Goal: Task Accomplishment & Management: Manage account settings

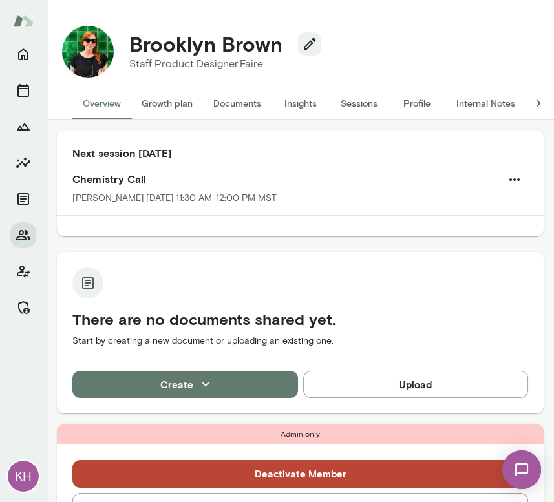
click at [353, 107] on button "Sessions" at bounding box center [358, 103] width 58 height 31
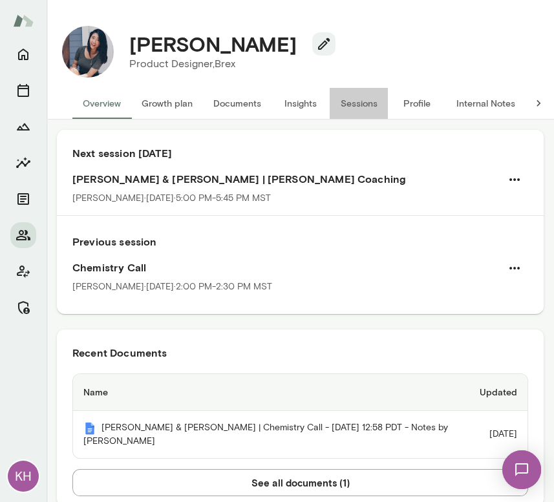
click at [362, 100] on button "Sessions" at bounding box center [358, 103] width 58 height 31
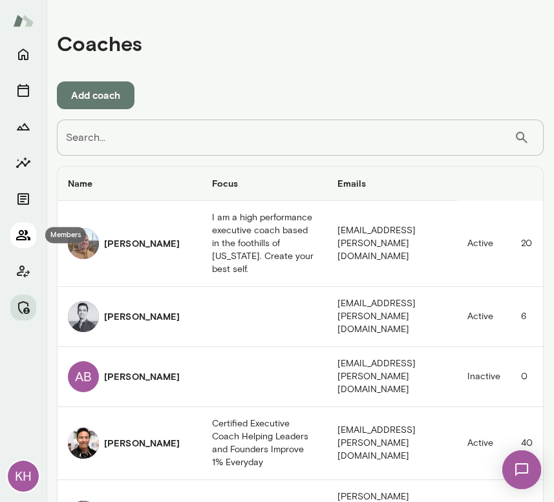
click at [21, 238] on icon "Members" at bounding box center [24, 235] width 16 height 16
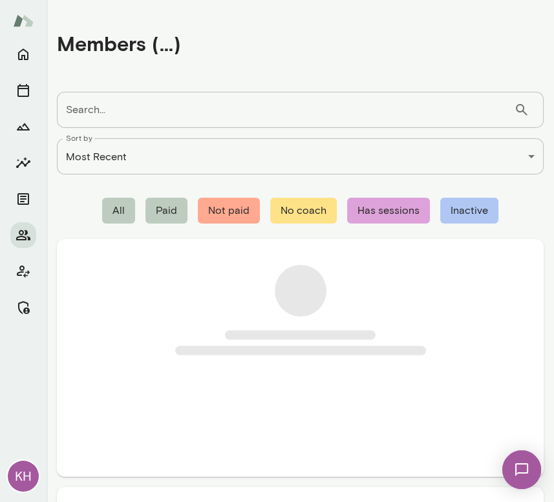
click at [126, 112] on input "Search..." at bounding box center [285, 110] width 457 height 36
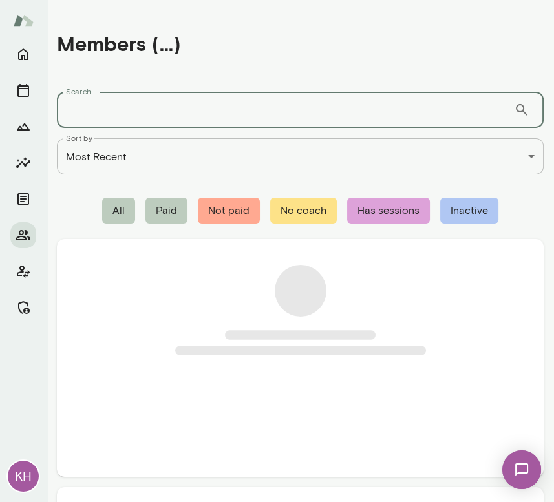
paste input "**********"
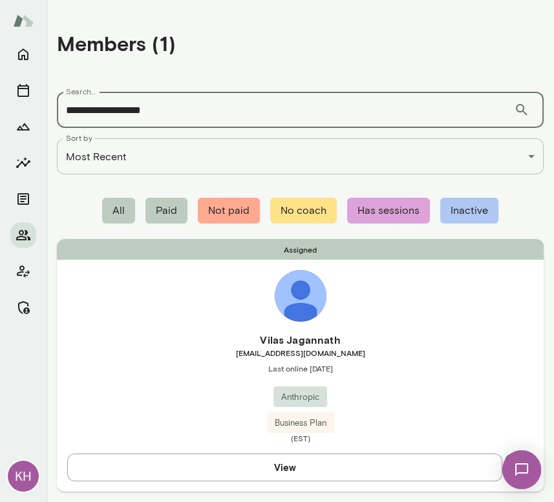
type input "**********"
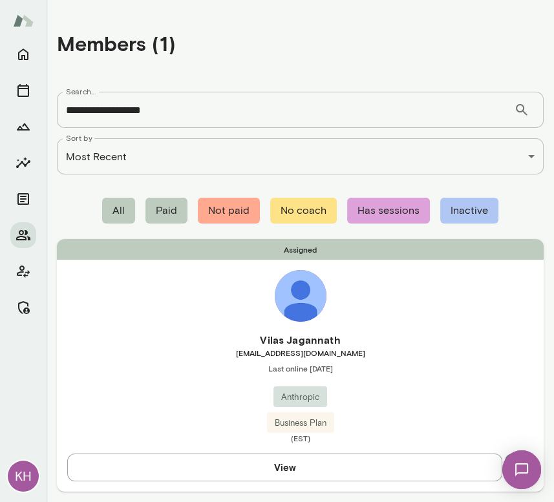
click at [187, 330] on div "Assigned Vilas Jagannath vilas@anthropic.com Last online October 13 Anthropic B…" at bounding box center [300, 365] width 486 height 252
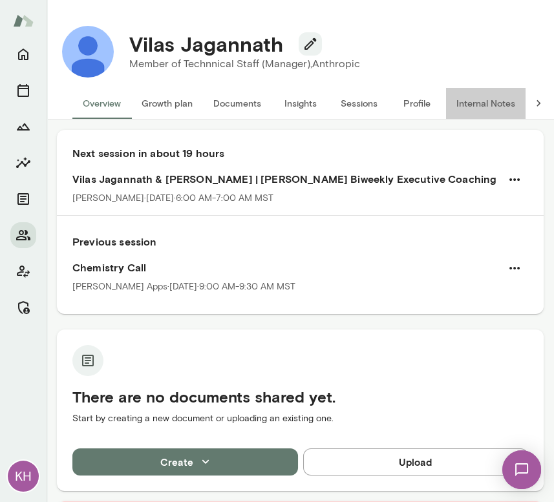
click at [501, 105] on button "Internal Notes" at bounding box center [485, 103] width 79 height 31
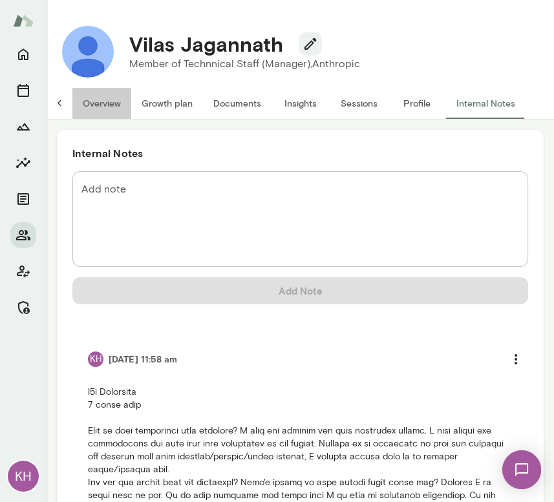
click at [93, 105] on button "Overview" at bounding box center [101, 103] width 59 height 31
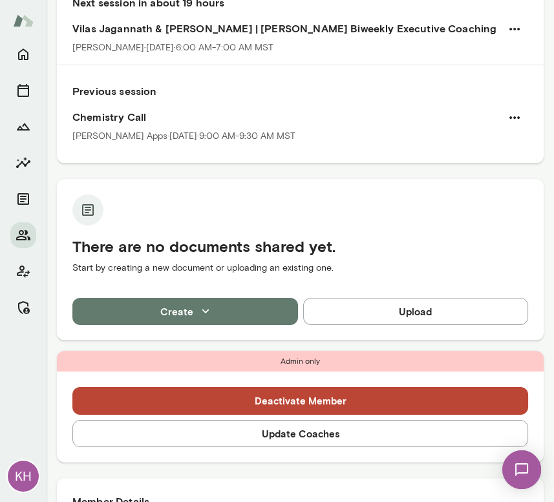
scroll to position [150, 0]
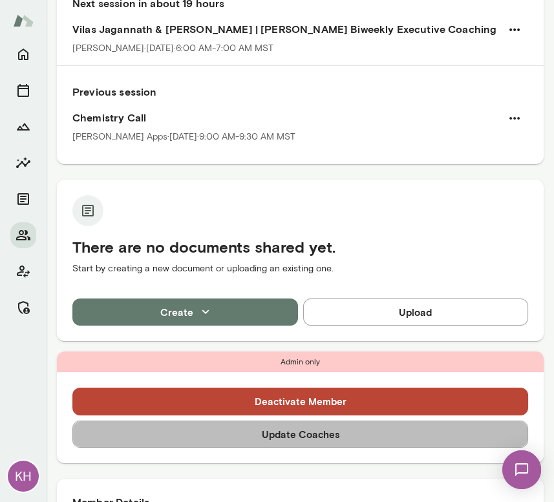
click at [303, 438] on button "Update Coaches" at bounding box center [299, 434] width 455 height 27
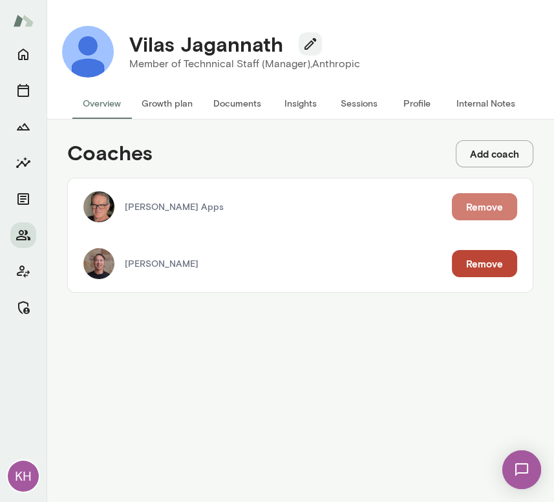
click at [484, 205] on button "Remove" at bounding box center [484, 206] width 65 height 27
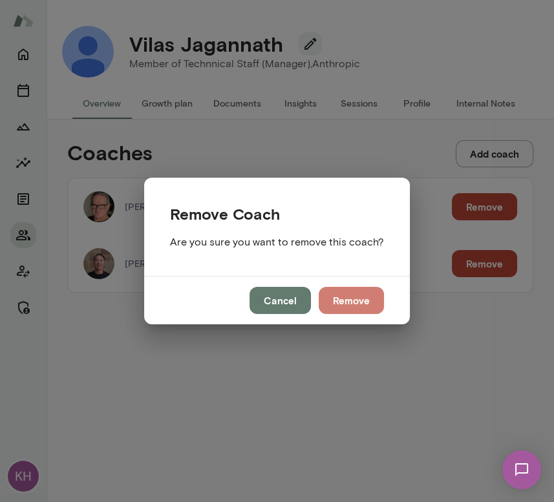
click at [342, 304] on button "Remove" at bounding box center [350, 300] width 65 height 27
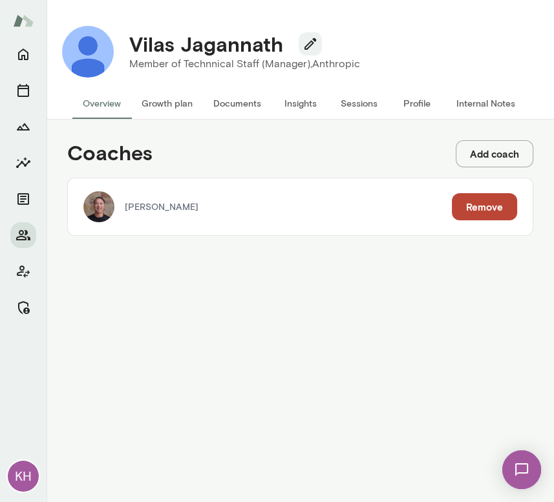
click at [353, 101] on button "Sessions" at bounding box center [358, 103] width 58 height 31
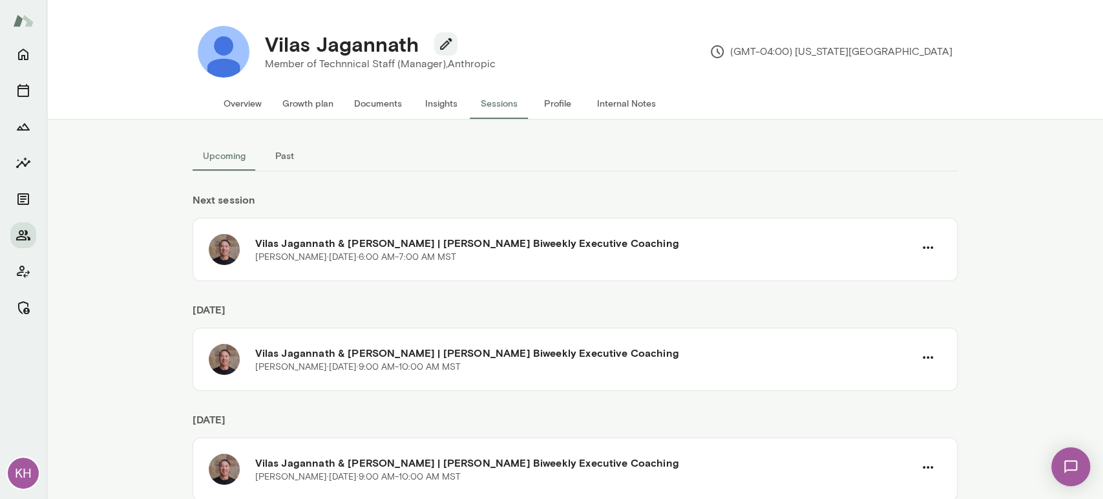
scroll to position [55, 0]
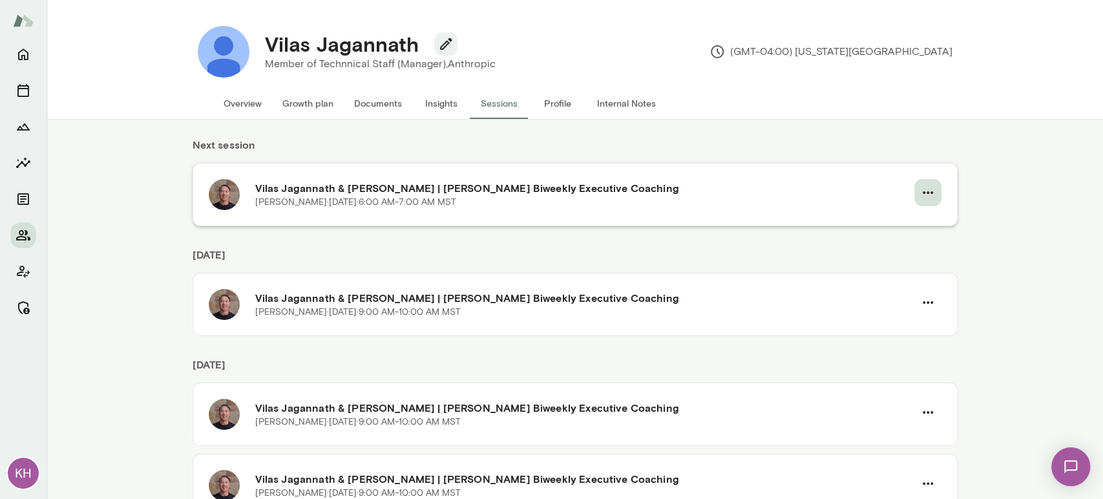
click at [553, 196] on icon "button" at bounding box center [928, 193] width 16 height 16
click at [553, 221] on div at bounding box center [551, 249] width 1103 height 499
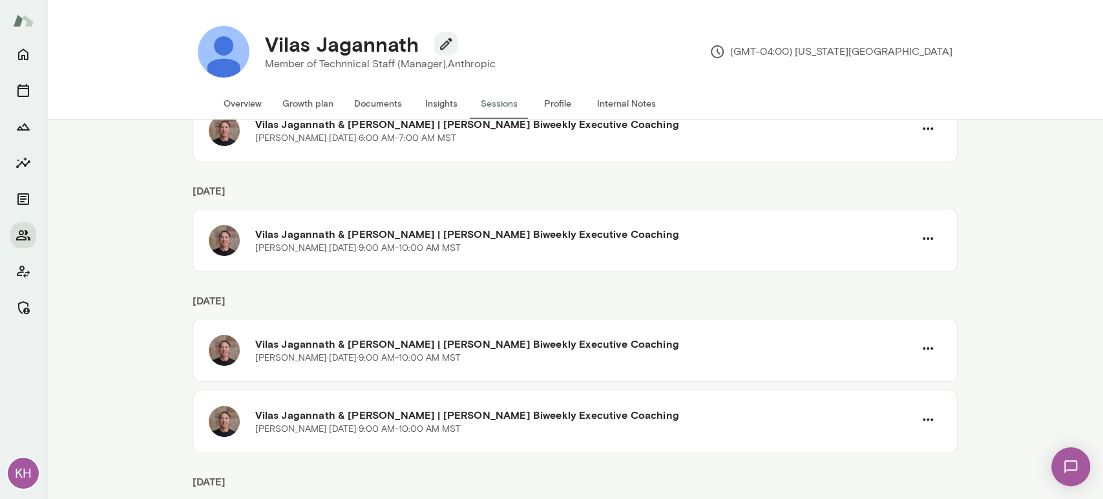
scroll to position [119, 0]
click at [553, 127] on icon "button" at bounding box center [927, 128] width 10 height 3
click at [553, 178] on span "Cancel" at bounding box center [899, 182] width 56 height 16
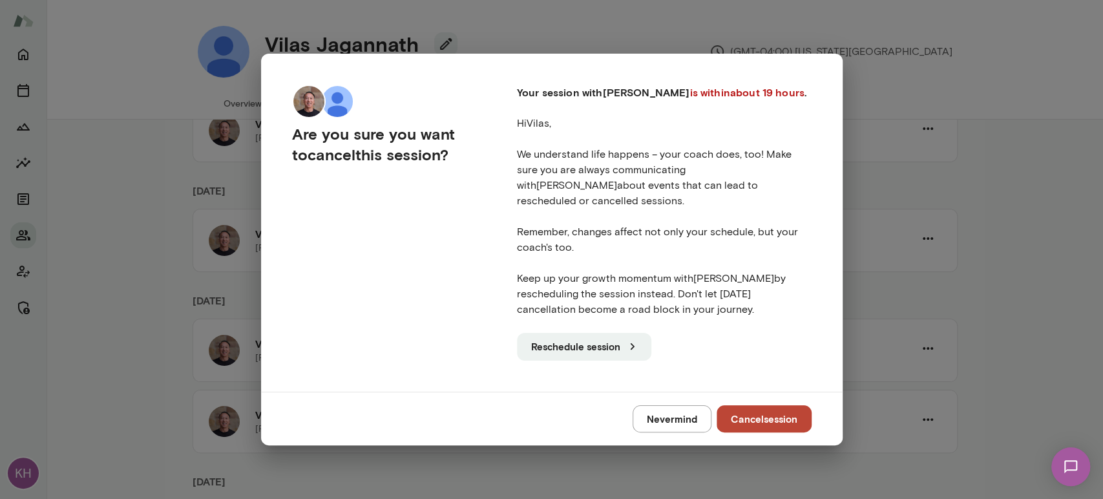
scroll to position [114, 0]
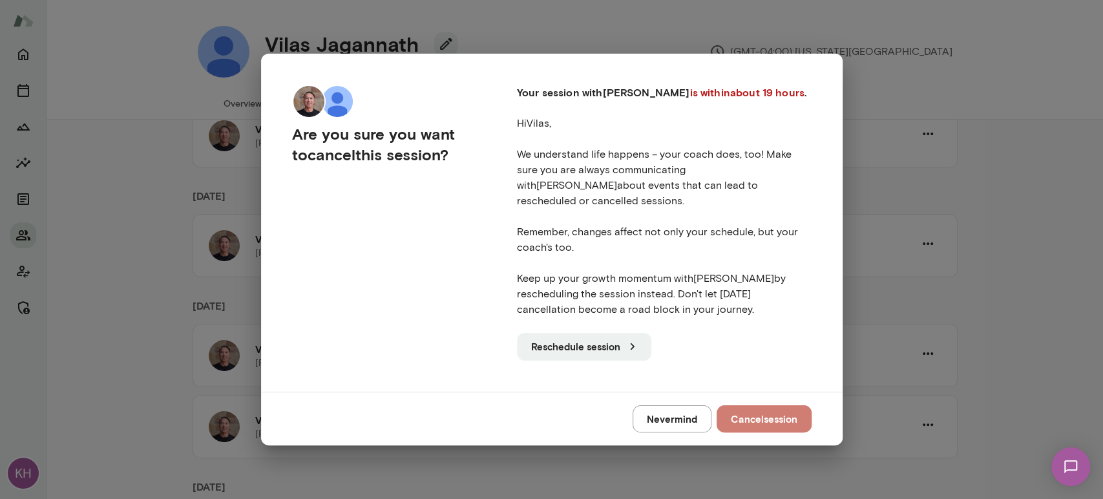
click at [553, 407] on button "Cancel session" at bounding box center [763, 418] width 95 height 27
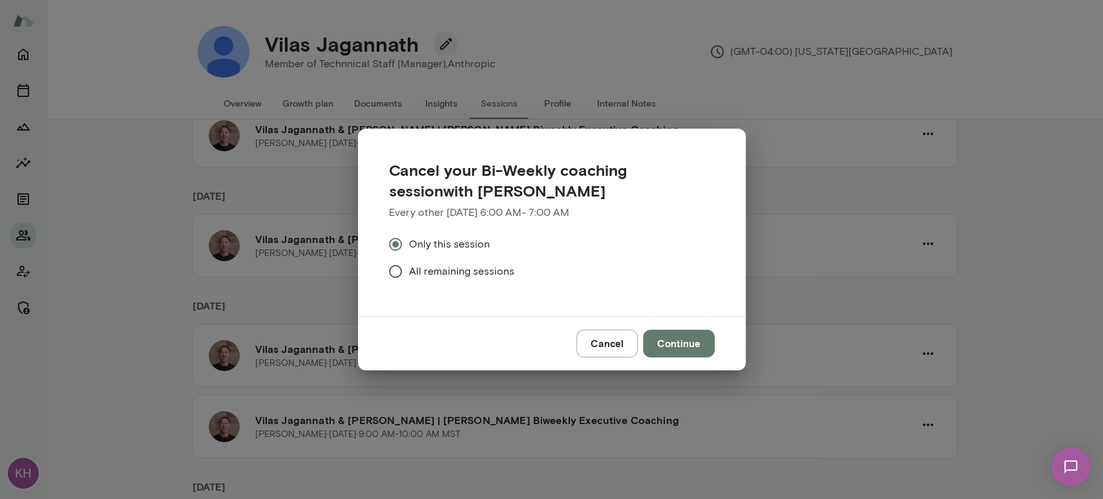
click at [424, 276] on span "All remaining sessions" at bounding box center [461, 272] width 105 height 16
click at [553, 348] on button "Continue" at bounding box center [679, 342] width 72 height 27
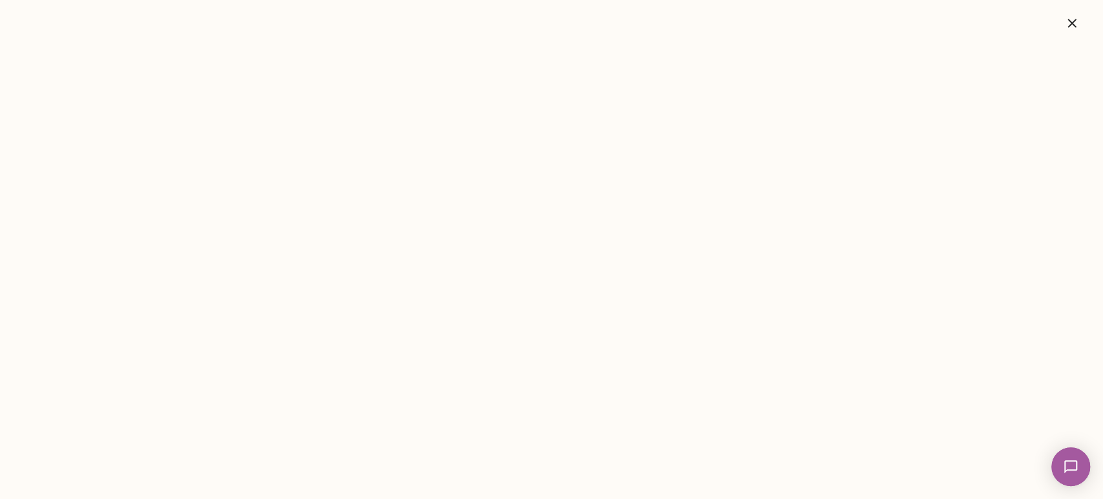
click at [553, 22] on icon "button" at bounding box center [1072, 24] width 16 height 16
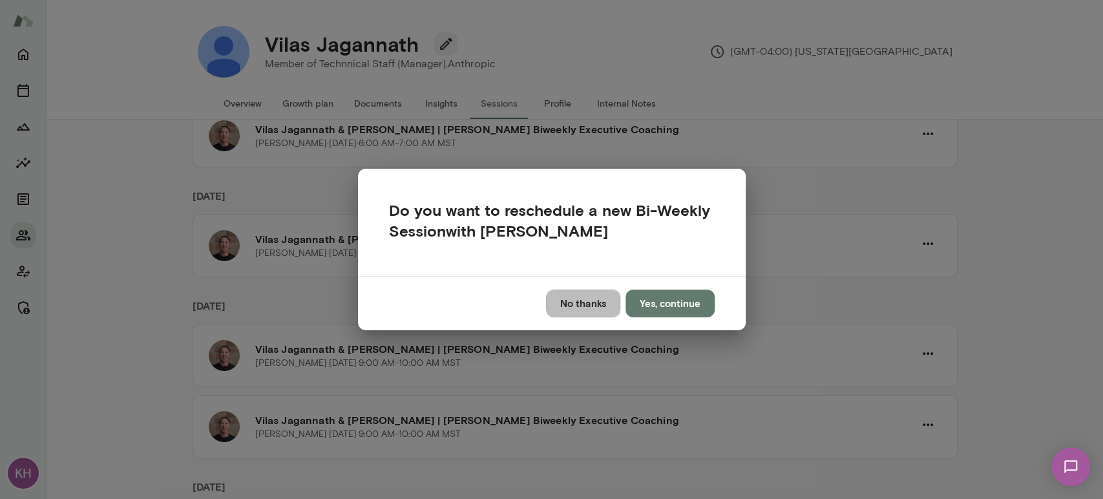
click at [553, 302] on button "No thanks" at bounding box center [583, 302] width 74 height 27
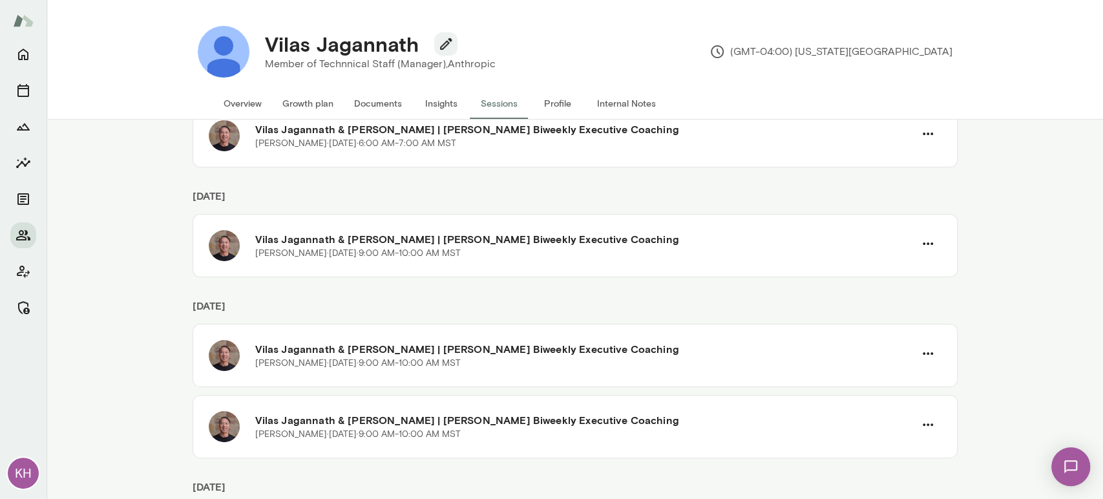
scroll to position [0, 0]
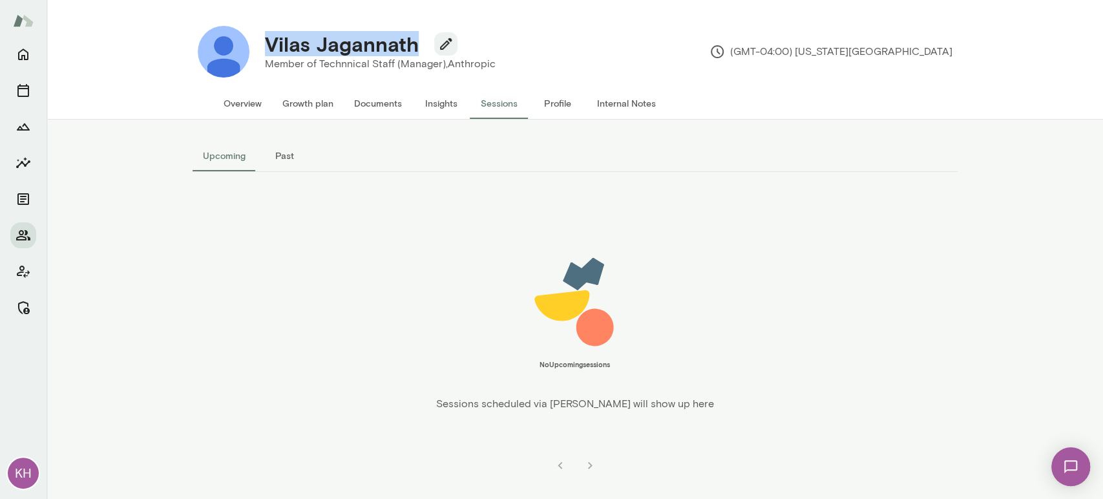
drag, startPoint x: 414, startPoint y: 48, endPoint x: 264, endPoint y: 39, distance: 150.8
click at [265, 39] on h4 "Vilas Jagannath" at bounding box center [342, 44] width 154 height 25
copy h4 "Vilas Jagannath"
click at [249, 103] on button "Overview" at bounding box center [242, 103] width 59 height 31
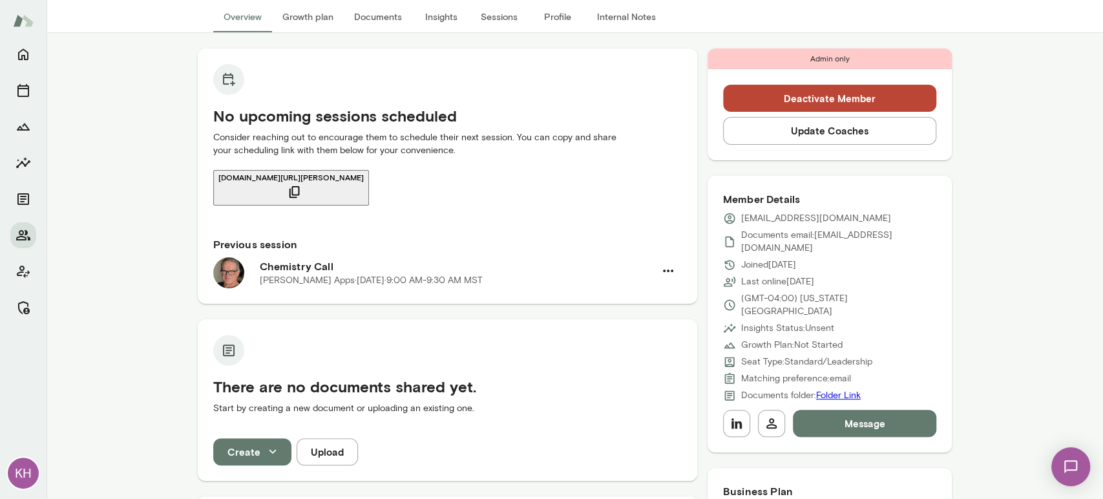
scroll to position [81, 0]
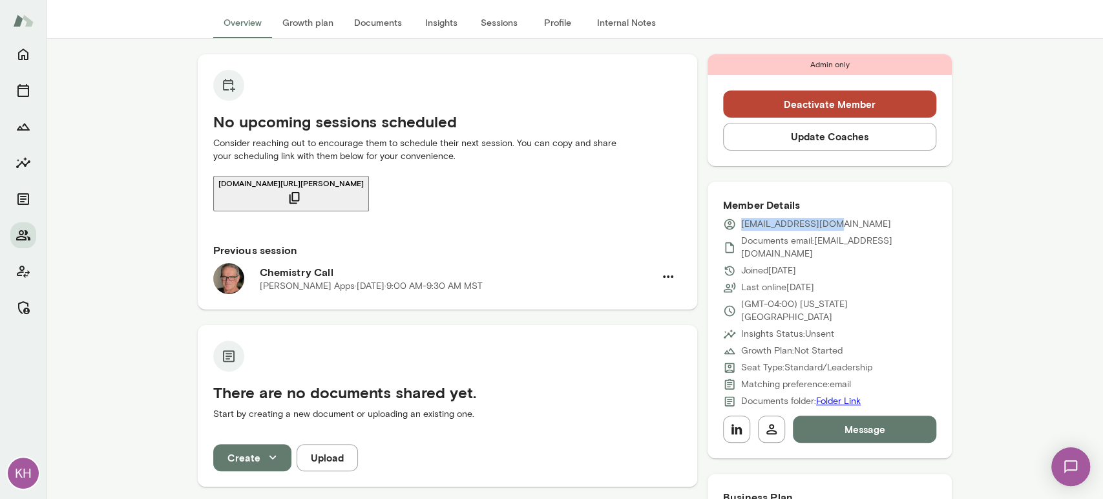
drag, startPoint x: 822, startPoint y: 222, endPoint x: 730, endPoint y: 225, distance: 91.8
click at [553, 225] on div "vilas@anthropic.com" at bounding box center [830, 224] width 214 height 13
copy p "vilas@anthropic.com"
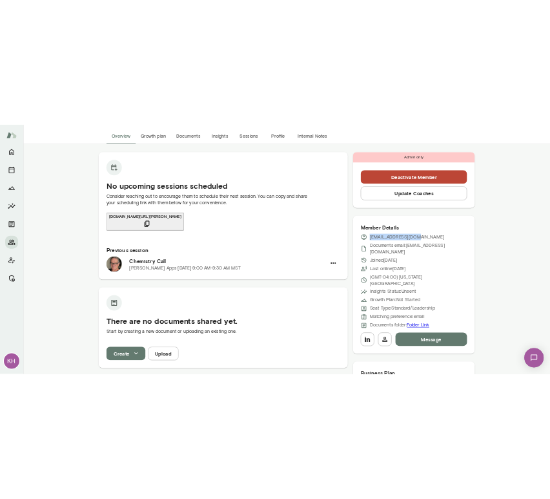
scroll to position [0, 0]
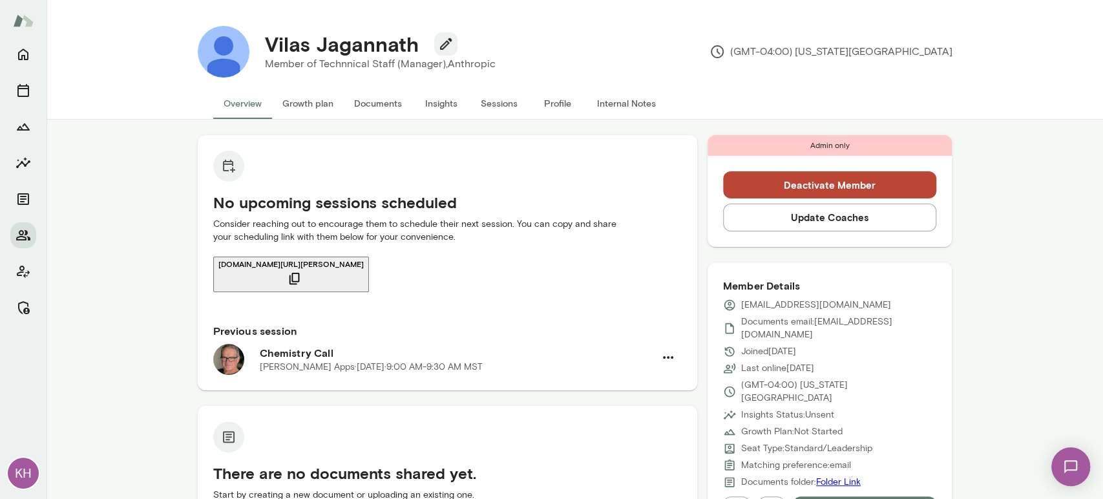
click at [496, 24] on div "Vilas Jagannath Member of Technnical Staff (Manager), Anthropic (GMT-04:00) New…" at bounding box center [574, 52] width 775 height 72
click at [497, 98] on button "Sessions" at bounding box center [499, 103] width 58 height 31
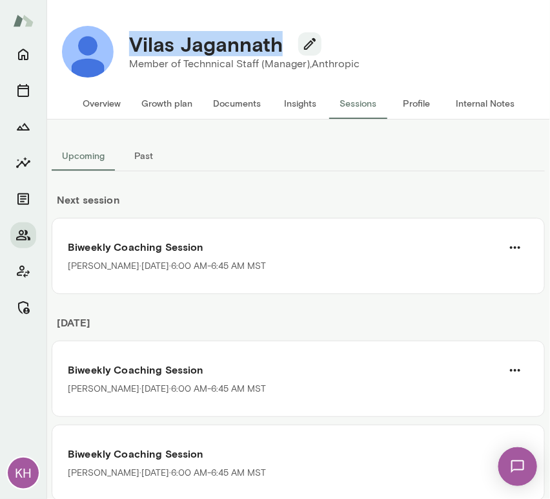
drag, startPoint x: 282, startPoint y: 40, endPoint x: 120, endPoint y: 45, distance: 162.9
click at [120, 45] on div "Vilas Jagannath" at bounding box center [244, 44] width 251 height 25
copy h4 "Vilas Jagannath"
click at [105, 107] on button "Overview" at bounding box center [101, 103] width 59 height 31
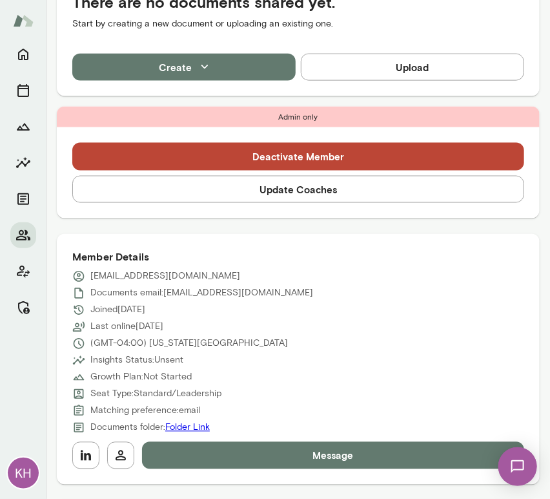
scroll to position [395, 0]
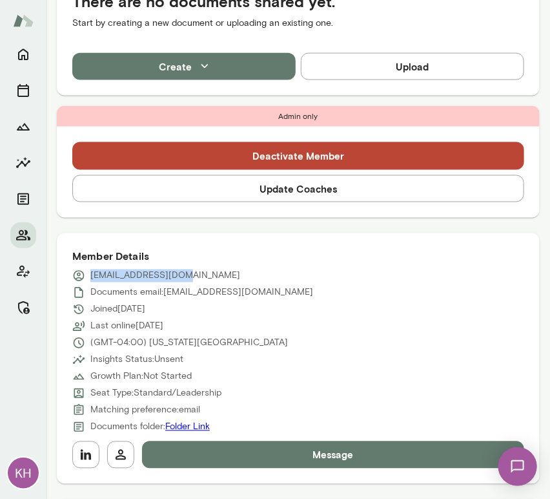
drag, startPoint x: 176, startPoint y: 273, endPoint x: 87, endPoint y: 273, distance: 89.1
click at [87, 273] on div "vilas@anthropic.com" at bounding box center [298, 275] width 452 height 13
copy p "vilas@anthropic.com"
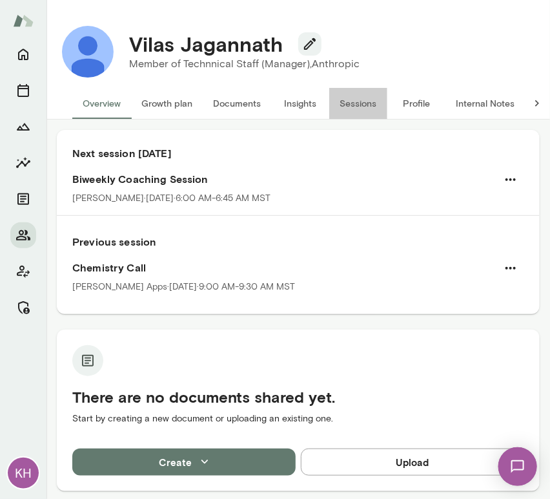
click at [348, 103] on button "Sessions" at bounding box center [358, 103] width 58 height 31
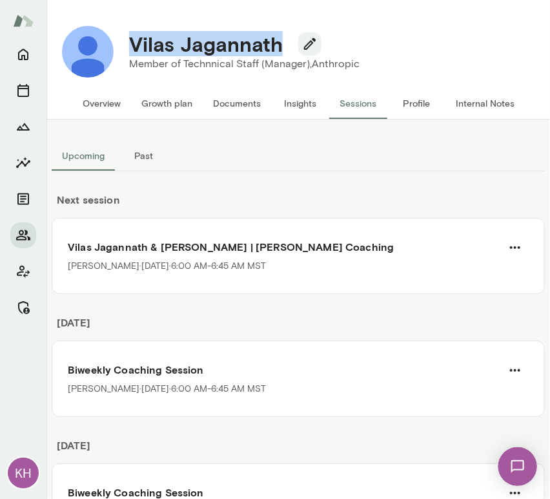
drag, startPoint x: 280, startPoint y: 49, endPoint x: 126, endPoint y: 50, distance: 154.4
click at [126, 50] on div "Vilas Jagannath" at bounding box center [244, 44] width 251 height 25
copy h4 "Vilas Jagannath"
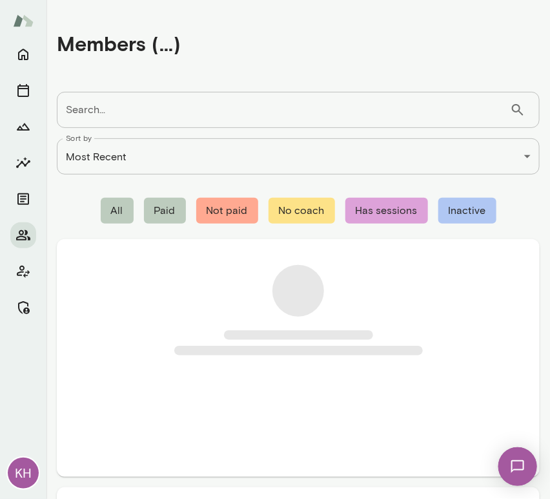
click at [101, 117] on div "Search... ​ Search..." at bounding box center [298, 110] width 483 height 36
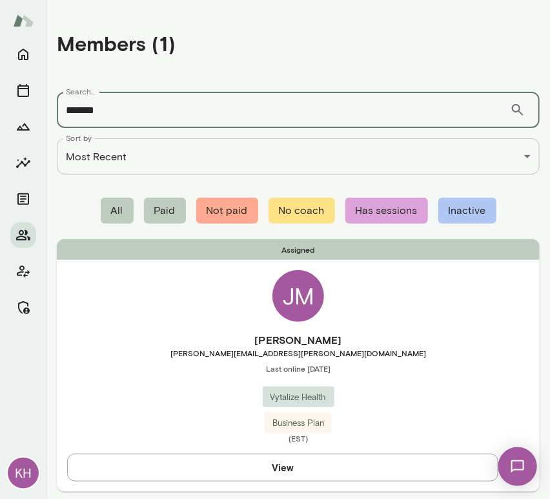
type input "*******"
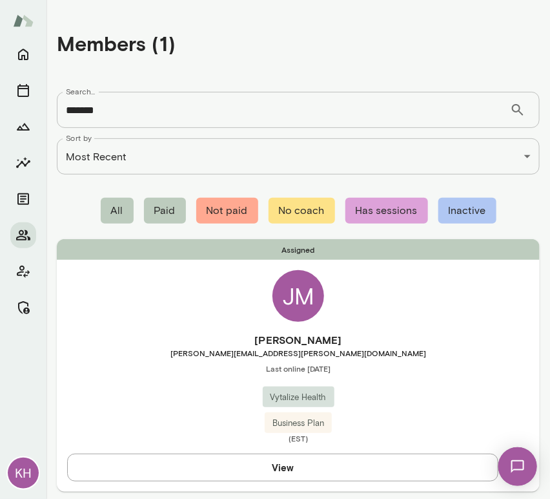
click at [184, 371] on span "Last online October 9" at bounding box center [298, 368] width 483 height 10
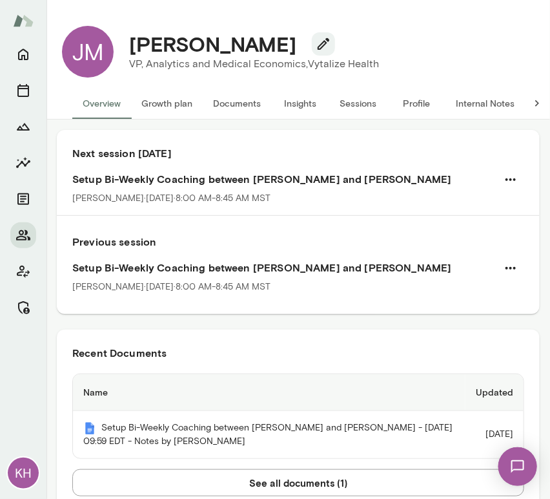
scroll to position [167, 0]
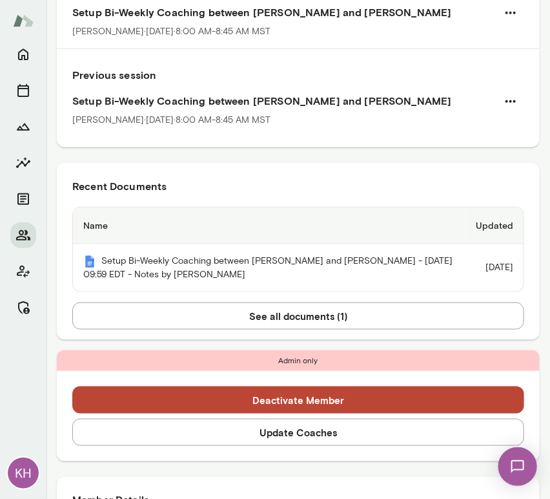
click at [265, 429] on button "Update Coaches" at bounding box center [298, 432] width 452 height 27
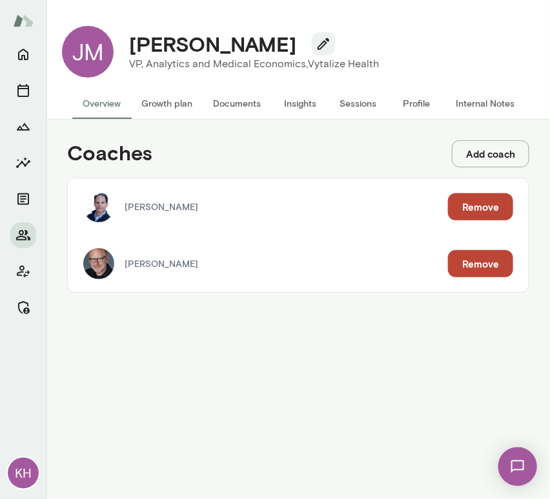
click at [481, 265] on button "Remove" at bounding box center [480, 263] width 65 height 27
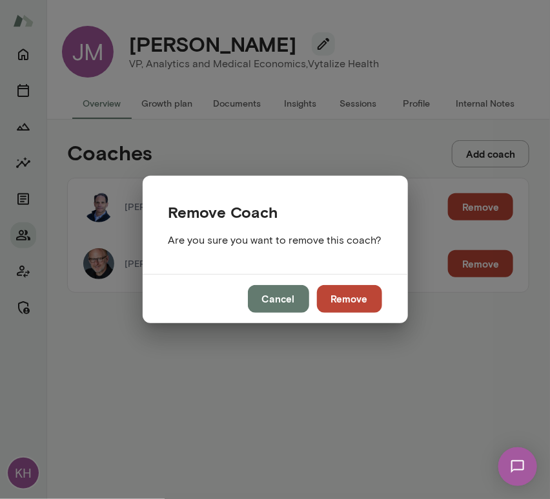
click at [337, 302] on button "Remove" at bounding box center [349, 298] width 65 height 27
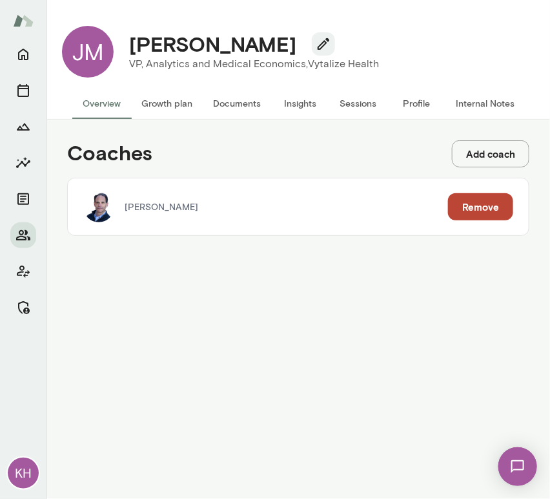
click at [263, 57] on p "VP, Analytics and Medical Economics, Vytalize Health" at bounding box center [254, 64] width 250 height 16
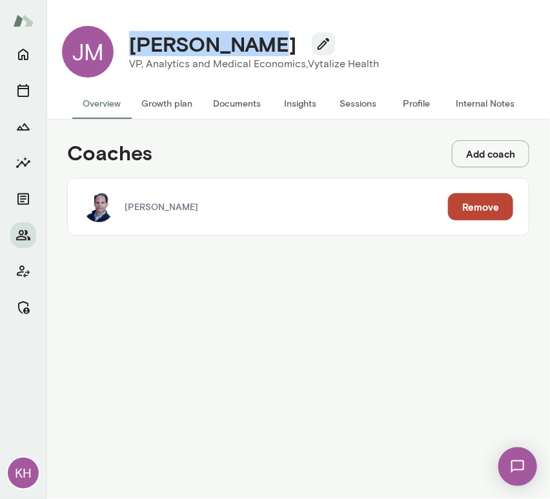
drag, startPoint x: 269, startPoint y: 43, endPoint x: 128, endPoint y: 47, distance: 141.5
click at [128, 47] on div "Jason McLean" at bounding box center [254, 44] width 271 height 25
copy h4 "Jason McLean"
click at [172, 97] on button "Growth plan" at bounding box center [167, 103] width 72 height 31
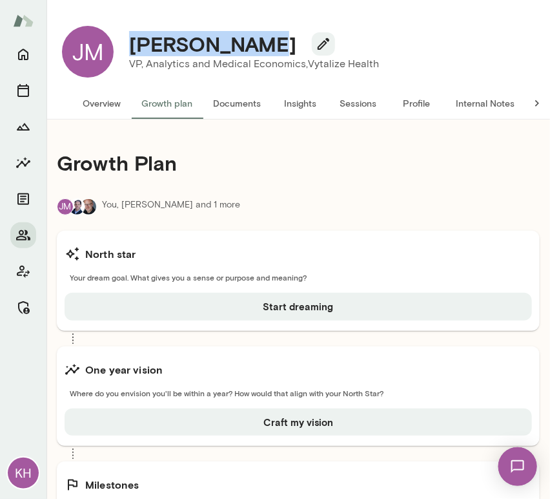
click at [103, 99] on button "Overview" at bounding box center [101, 103] width 59 height 31
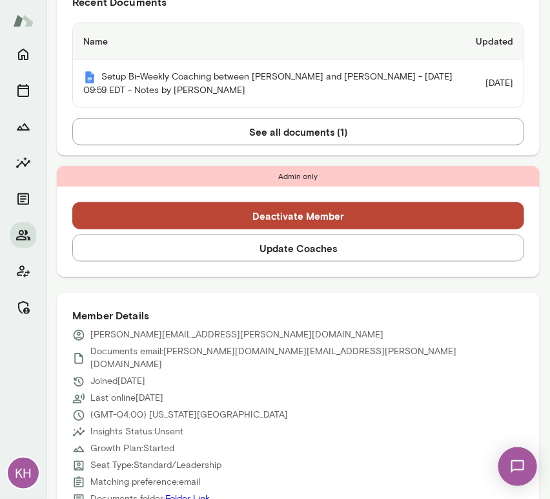
scroll to position [372, 0]
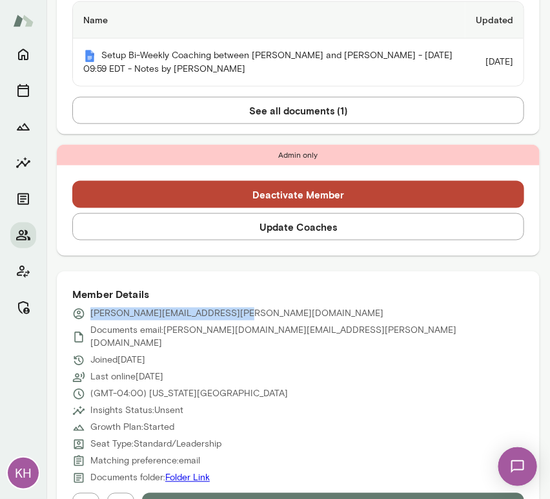
drag, startPoint x: 237, startPoint y: 306, endPoint x: 88, endPoint y: 306, distance: 149.2
click at [88, 306] on div "Member Details jason.mclean@vytalizehealth.com Documents email: jason.mclean.la…" at bounding box center [298, 403] width 483 height 264
copy p "jason.mclean@vytalizehealth.com"
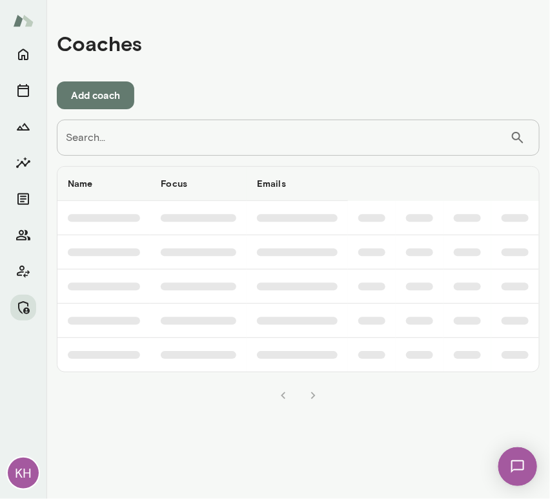
click at [189, 135] on input "Search..." at bounding box center [283, 138] width 453 height 36
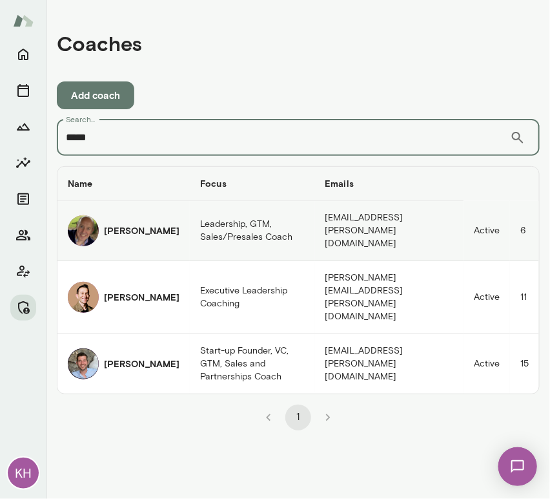
type input "*****"
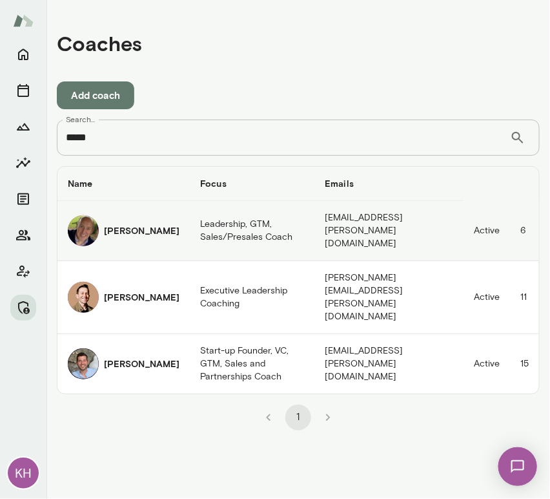
click at [87, 225] on img "coaches table" at bounding box center [83, 230] width 31 height 31
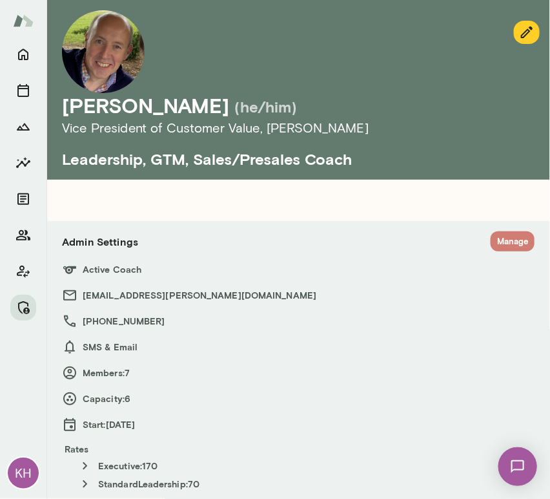
click at [499, 238] on button "Manage" at bounding box center [513, 241] width 44 height 20
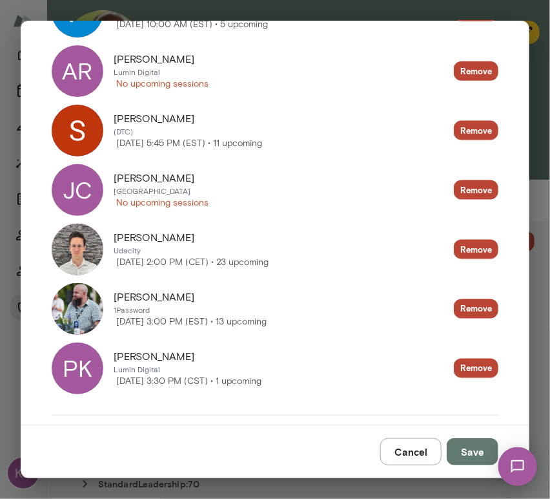
scroll to position [275, 0]
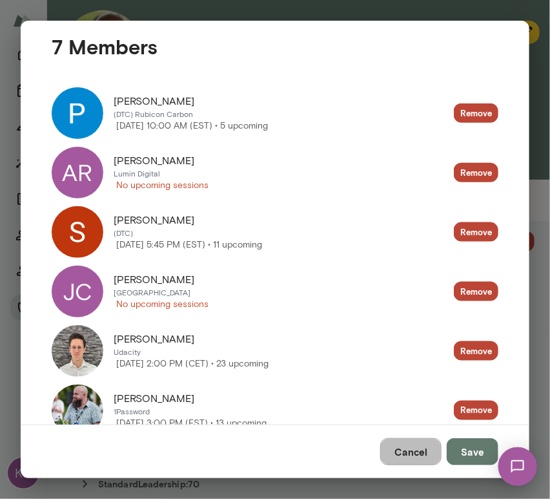
click at [419, 452] on button "Cancel" at bounding box center [410, 451] width 61 height 27
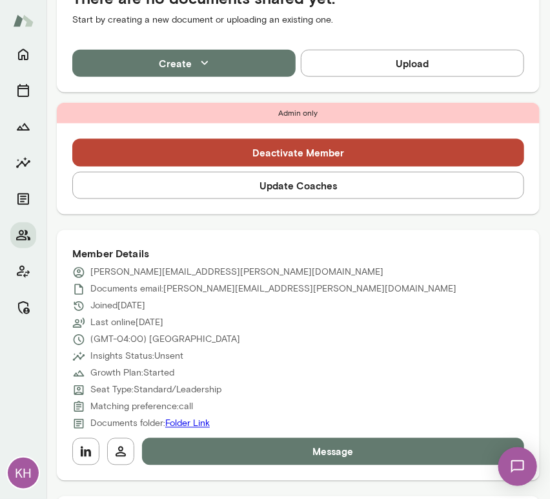
scroll to position [351, 0]
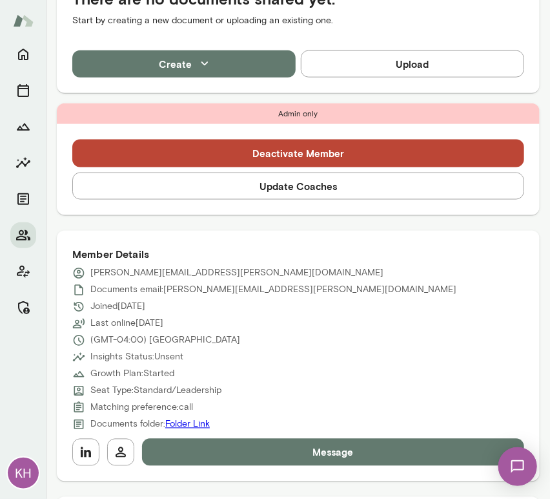
click at [146, 187] on button "Update Coaches" at bounding box center [298, 185] width 452 height 27
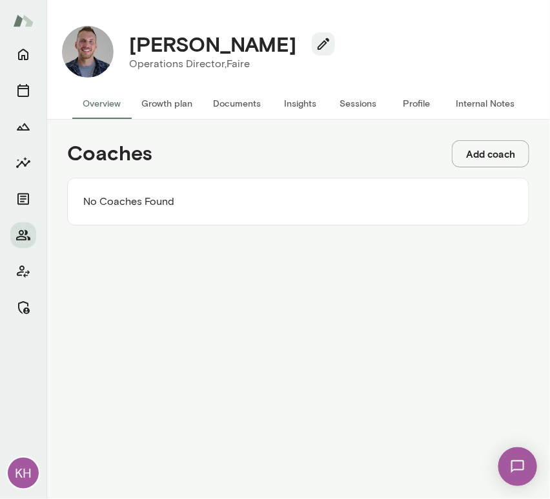
click at [468, 149] on button "Add coach" at bounding box center [491, 153] width 78 height 27
